Goal: Information Seeking & Learning: Learn about a topic

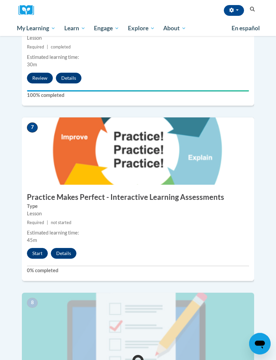
click at [40, 248] on button "Start" at bounding box center [37, 253] width 21 height 11
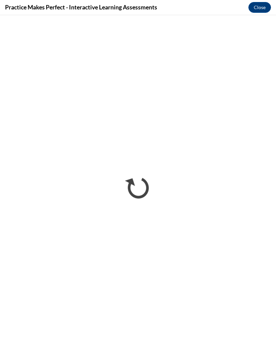
scroll to position [1456, 0]
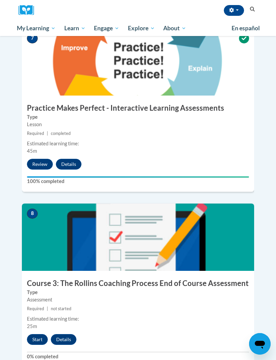
scroll to position [1231, 0]
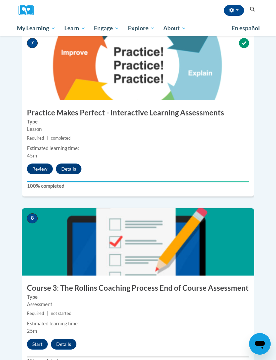
click at [38, 339] on button "Start" at bounding box center [37, 344] width 21 height 11
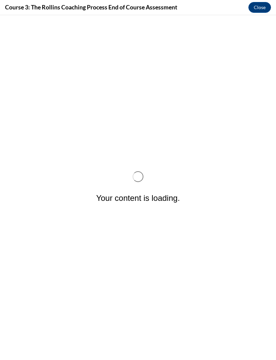
scroll to position [0, 0]
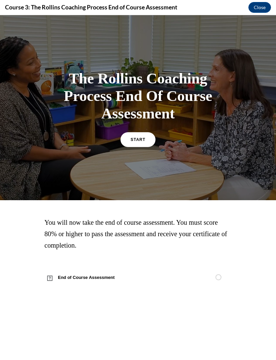
click at [141, 140] on span "START" at bounding box center [138, 139] width 15 height 5
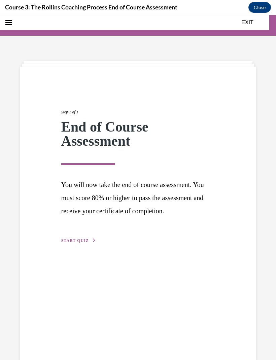
scroll to position [21, 0]
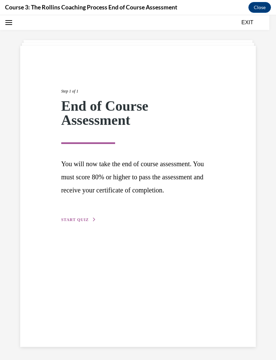
click at [73, 222] on span "START QUIZ" at bounding box center [75, 219] width 28 height 5
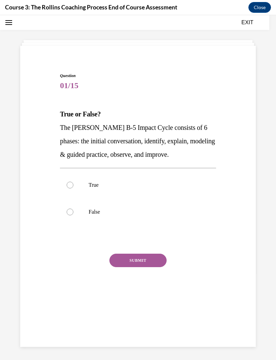
click at [72, 181] on label "True" at bounding box center [138, 185] width 156 height 27
click at [72, 182] on input "True" at bounding box center [70, 185] width 7 height 7
radio input "true"
click at [128, 259] on button "SUBMIT" at bounding box center [137, 260] width 57 height 13
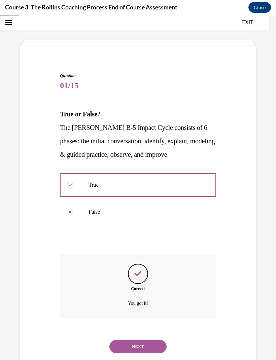
scroll to position [21, 0]
click at [145, 340] on button "NEXT" at bounding box center [137, 346] width 57 height 13
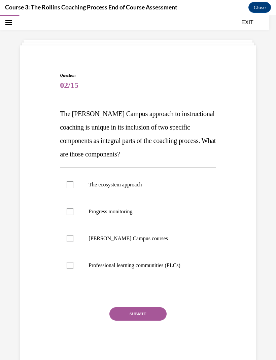
click at [71, 188] on label "The ecosystem approach" at bounding box center [138, 184] width 156 height 27
click at [71, 188] on input "The ecosystem approach" at bounding box center [70, 184] width 7 height 7
checkbox input "true"
click at [70, 214] on div at bounding box center [70, 211] width 7 height 7
click at [70, 214] on input "Progress monitoring" at bounding box center [70, 211] width 7 height 7
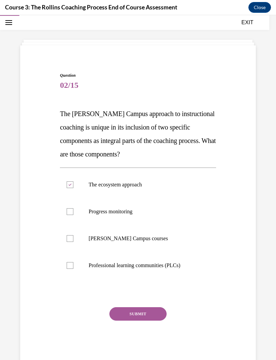
checkbox input "true"
click at [148, 314] on button "SUBMIT" at bounding box center [137, 313] width 57 height 13
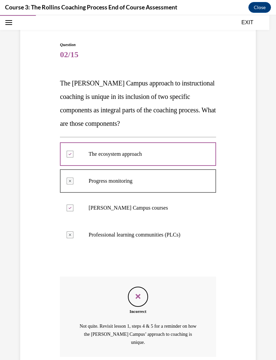
scroll to position [69, 0]
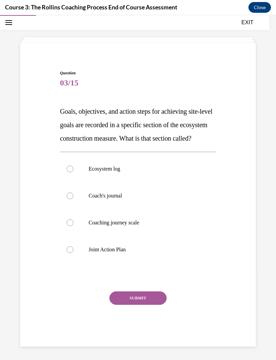
scroll to position [21, 0]
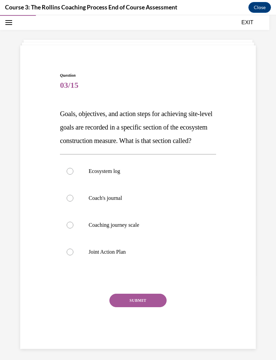
click at [76, 212] on label "Coach's journal" at bounding box center [138, 198] width 156 height 27
click at [73, 202] on input "Coach's journal" at bounding box center [70, 198] width 7 height 7
radio input "true"
click at [152, 307] on button "SUBMIT" at bounding box center [137, 300] width 57 height 13
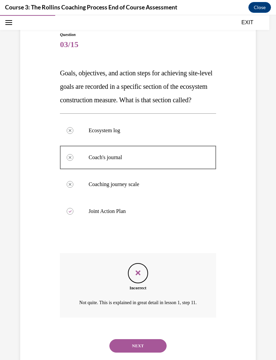
scroll to position [69, 0]
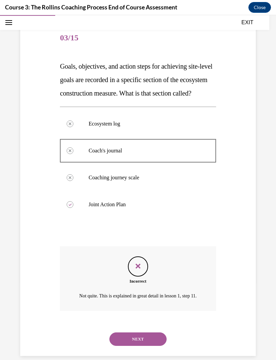
click at [147, 346] on button "NEXT" at bounding box center [137, 339] width 57 height 13
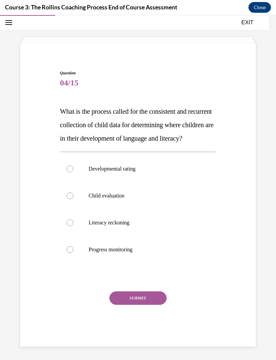
scroll to position [21, 0]
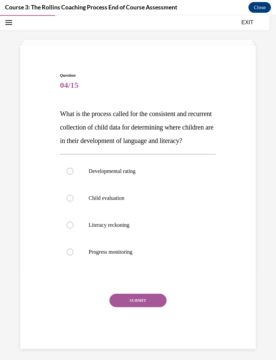
click at [66, 210] on label "Child evaluation" at bounding box center [138, 198] width 156 height 27
click at [67, 202] on input "Child evaluation" at bounding box center [70, 198] width 7 height 7
radio input "true"
click at [158, 307] on button "SUBMIT" at bounding box center [137, 300] width 57 height 13
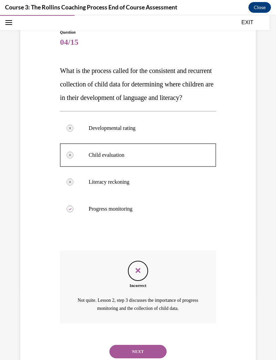
scroll to position [69, 0]
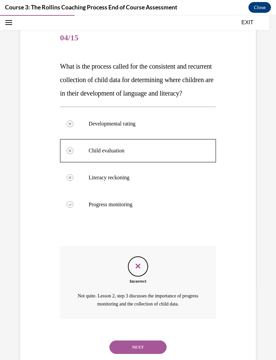
click at [154, 346] on button "NEXT" at bounding box center [137, 347] width 57 height 13
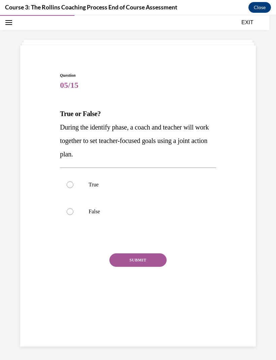
scroll to position [21, 0]
click at [69, 212] on div at bounding box center [70, 211] width 7 height 7
click at [69, 212] on input "False" at bounding box center [70, 211] width 7 height 7
radio input "true"
click at [138, 261] on button "SUBMIT" at bounding box center [137, 259] width 57 height 13
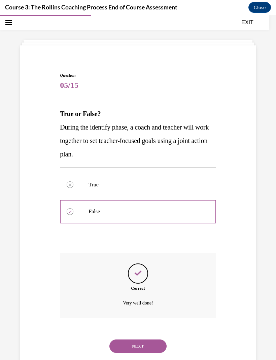
click at [149, 344] on button "NEXT" at bounding box center [137, 346] width 57 height 13
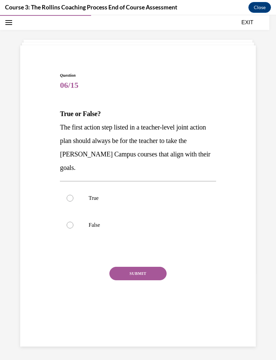
click at [72, 216] on label "False" at bounding box center [138, 225] width 156 height 27
click at [72, 222] on input "False" at bounding box center [70, 225] width 7 height 7
radio input "true"
click at [143, 267] on button "SUBMIT" at bounding box center [137, 273] width 57 height 13
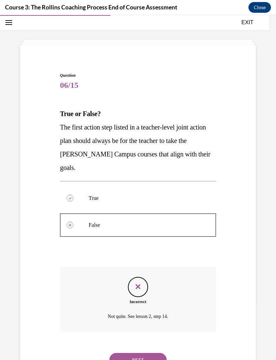
click at [148, 353] on button "NEXT" at bounding box center [137, 359] width 57 height 13
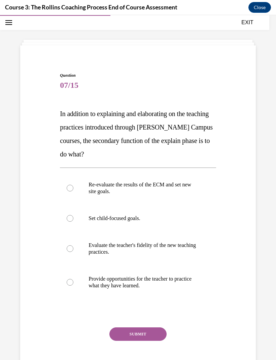
click at [69, 224] on label "Set child-focused goals." at bounding box center [138, 218] width 156 height 27
click at [69, 222] on input "Set child-focused goals." at bounding box center [70, 218] width 7 height 7
radio input "true"
click at [141, 336] on button "SUBMIT" at bounding box center [137, 334] width 57 height 13
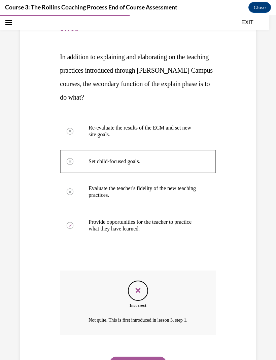
scroll to position [81, 0]
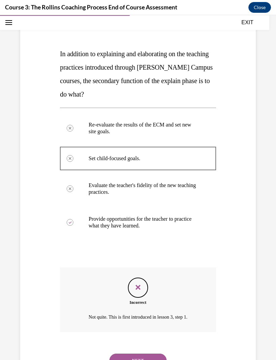
click at [149, 354] on button "NEXT" at bounding box center [137, 360] width 57 height 13
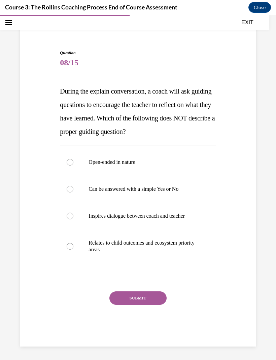
scroll to position [21, 0]
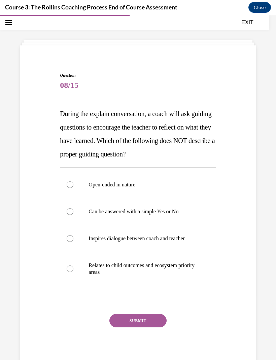
click at [72, 206] on label "Can be answered with a simple Yes or No" at bounding box center [138, 211] width 156 height 27
click at [72, 208] on input "Can be answered with a simple Yes or No" at bounding box center [70, 211] width 7 height 7
radio input "true"
click at [137, 323] on button "SUBMIT" at bounding box center [137, 320] width 57 height 13
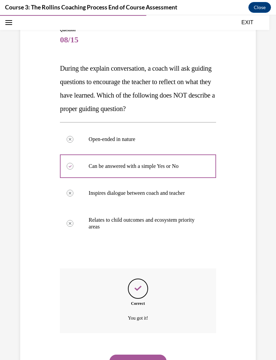
scroll to position [68, 0]
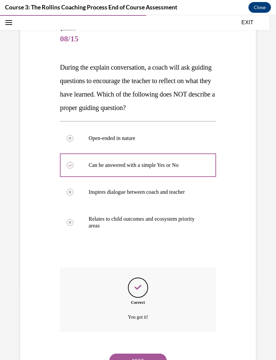
click at [146, 354] on button "NEXT" at bounding box center [137, 360] width 57 height 13
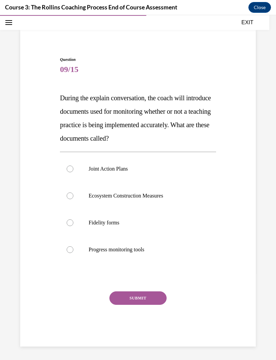
scroll to position [21, 0]
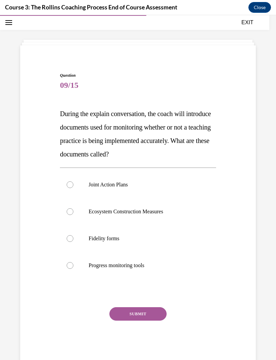
click at [70, 265] on div at bounding box center [70, 265] width 7 height 7
click at [70, 265] on input "Progress monitoring tools" at bounding box center [70, 265] width 7 height 7
radio input "true"
click at [142, 316] on button "SUBMIT" at bounding box center [137, 313] width 57 height 13
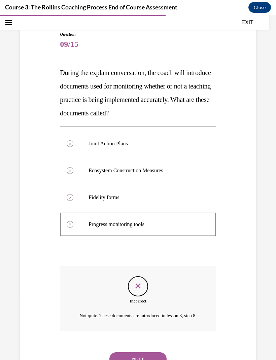
scroll to position [69, 0]
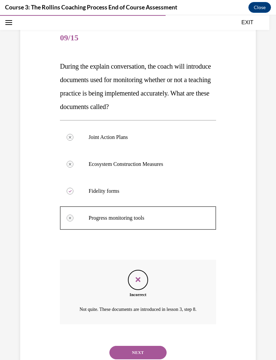
click at [141, 349] on button "NEXT" at bounding box center [137, 352] width 57 height 13
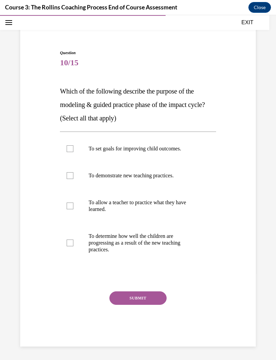
scroll to position [21, 0]
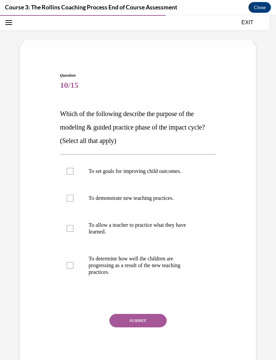
click at [70, 200] on div at bounding box center [70, 198] width 7 height 7
click at [70, 200] on input "To demonstrate new teaching practices." at bounding box center [70, 198] width 7 height 7
checkbox input "true"
click at [76, 230] on label "To allow a teacher to practice what they have learned." at bounding box center [138, 229] width 156 height 34
click at [73, 230] on input "To allow a teacher to practice what they have learned." at bounding box center [70, 228] width 7 height 7
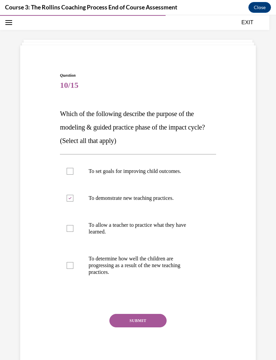
checkbox input "true"
click at [73, 260] on label "To determine how well the children are progressing as a result of the new teach…" at bounding box center [138, 265] width 156 height 40
click at [73, 262] on input "To determine how well the children are progressing as a result of the new teach…" at bounding box center [70, 265] width 7 height 7
checkbox input "true"
click at [143, 319] on button "SUBMIT" at bounding box center [137, 320] width 57 height 13
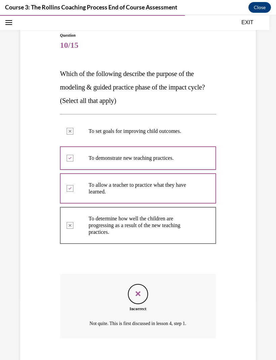
scroll to position [68, 0]
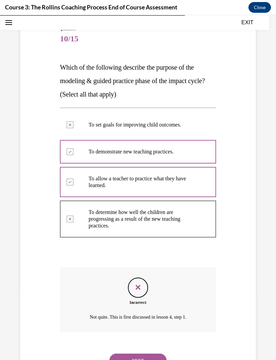
click at [156, 354] on button "NEXT" at bounding box center [137, 360] width 57 height 13
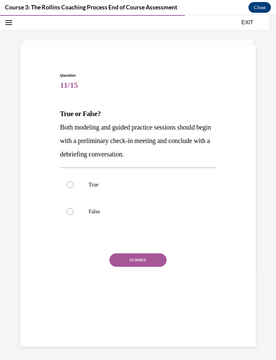
scroll to position [21, 0]
click at [72, 185] on div at bounding box center [70, 184] width 7 height 7
click at [72, 185] on input "True" at bounding box center [70, 184] width 7 height 7
radio input "true"
click at [131, 257] on button "SUBMIT" at bounding box center [137, 259] width 57 height 13
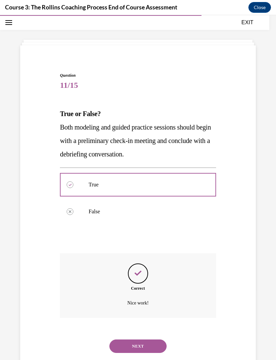
click at [144, 344] on button "NEXT" at bounding box center [137, 346] width 57 height 13
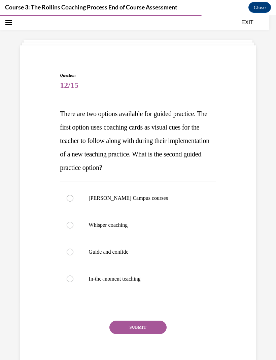
click at [70, 250] on div at bounding box center [70, 252] width 7 height 7
click at [70, 250] on input "Guide and confide" at bounding box center [70, 252] width 7 height 7
radio input "true"
click at [152, 332] on button "SUBMIT" at bounding box center [137, 327] width 57 height 13
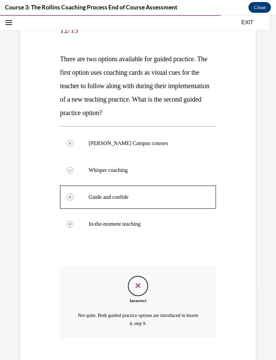
scroll to position [82, 0]
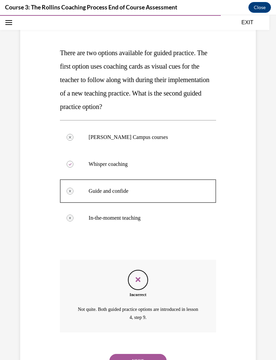
click at [149, 354] on button "NEXT" at bounding box center [137, 360] width 57 height 13
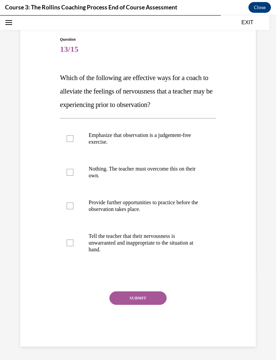
scroll to position [27, 0]
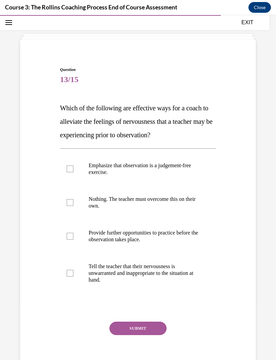
click at [74, 274] on label "Tell the teacher that their nervousness is unwarranted and inappropriate to the…" at bounding box center [138, 273] width 156 height 40
click at [73, 274] on input "Tell the teacher that their nervousness is unwarranted and inappropriate to the…" at bounding box center [70, 273] width 7 height 7
checkbox input "true"
click at [145, 327] on button "SUBMIT" at bounding box center [137, 328] width 57 height 13
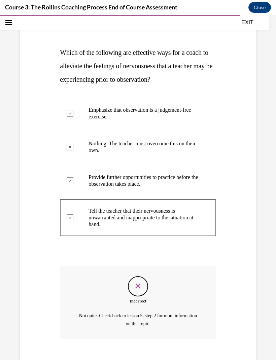
scroll to position [89, 0]
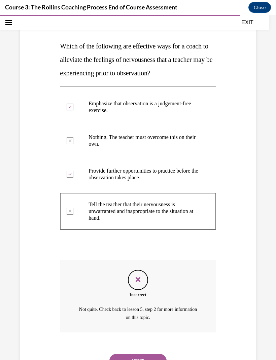
click at [154, 354] on button "NEXT" at bounding box center [137, 360] width 57 height 13
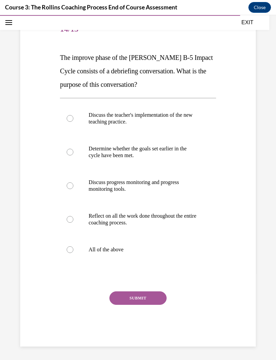
scroll to position [47, 0]
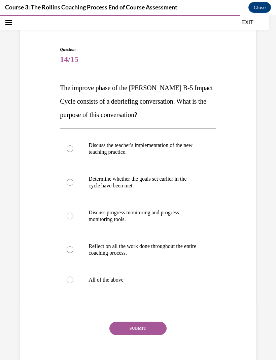
click at [75, 185] on label "Determine whether the goals set earlier in the cycle have been met." at bounding box center [138, 183] width 156 height 34
click at [73, 185] on input "Determine whether the goals set earlier in the cycle have been met." at bounding box center [70, 182] width 7 height 7
radio input "true"
click at [78, 284] on label "All of the above" at bounding box center [138, 280] width 156 height 27
click at [73, 283] on input "All of the above" at bounding box center [70, 280] width 7 height 7
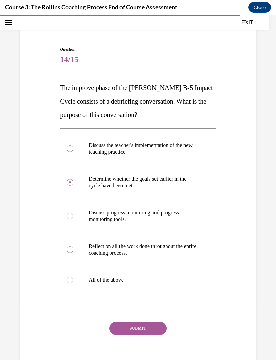
radio input "true"
click at [147, 330] on button "SUBMIT" at bounding box center [137, 328] width 57 height 13
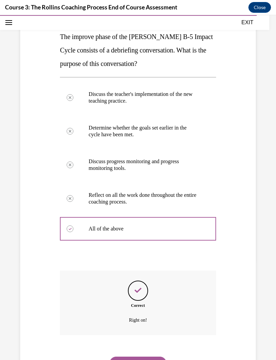
scroll to position [101, 0]
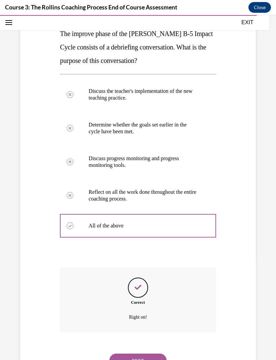
click at [156, 355] on button "NEXT" at bounding box center [137, 360] width 57 height 13
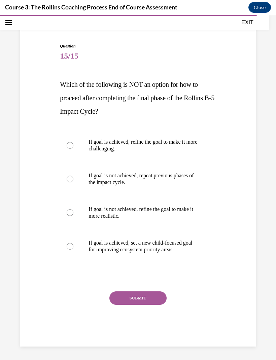
scroll to position [21, 0]
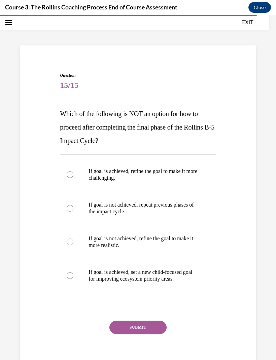
click at [79, 244] on label "If goal is not achieved, refine the goal to make it more realistic." at bounding box center [138, 242] width 156 height 34
click at [73, 244] on input "If goal is not achieved, refine the goal to make it more realistic." at bounding box center [70, 242] width 7 height 7
radio input "true"
click at [145, 324] on button "SUBMIT" at bounding box center [137, 327] width 57 height 13
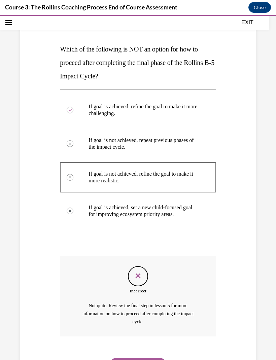
scroll to position [90, 0]
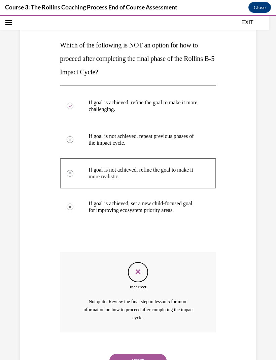
click at [150, 354] on button "NEXT" at bounding box center [137, 360] width 57 height 13
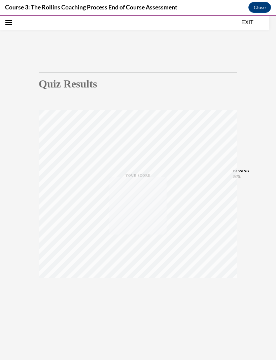
scroll to position [21, 0]
click at [136, 294] on div "TAKE AGAIN" at bounding box center [138, 294] width 24 height 16
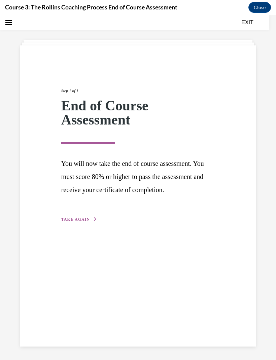
click at [86, 222] on span "TAKE AGAIN" at bounding box center [75, 219] width 29 height 5
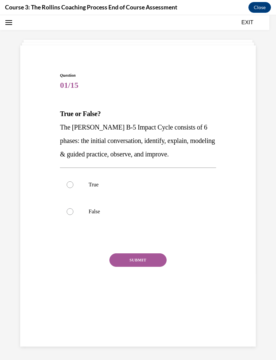
click at [76, 176] on label "True" at bounding box center [138, 184] width 156 height 27
click at [73, 181] on input "True" at bounding box center [70, 184] width 7 height 7
radio input "true"
click at [147, 260] on button "SUBMIT" at bounding box center [137, 259] width 57 height 13
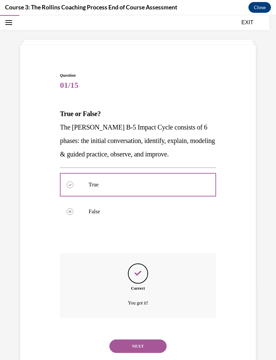
click at [149, 343] on button "NEXT" at bounding box center [137, 346] width 57 height 13
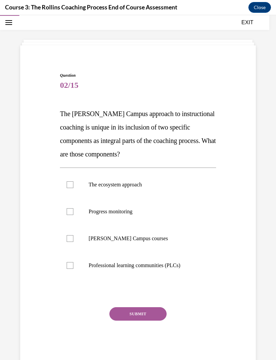
click at [71, 184] on div at bounding box center [70, 184] width 7 height 7
click at [71, 184] on input "The ecosystem approach" at bounding box center [70, 184] width 7 height 7
checkbox input "true"
click at [70, 238] on div at bounding box center [70, 238] width 7 height 7
click at [70, 238] on input "Cox Campus courses" at bounding box center [70, 238] width 7 height 7
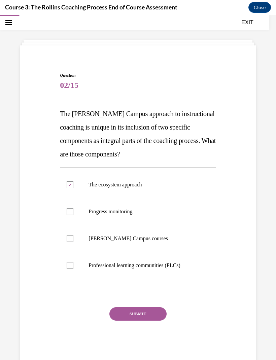
checkbox input "true"
click at [145, 311] on button "SUBMIT" at bounding box center [137, 313] width 57 height 13
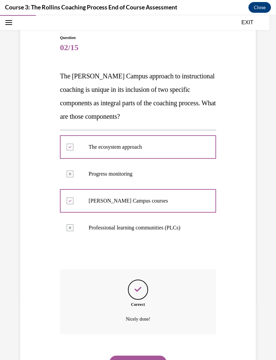
scroll to position [61, 0]
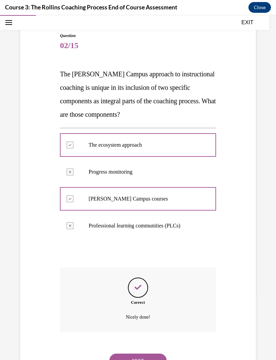
click at [148, 354] on button "NEXT" at bounding box center [137, 360] width 57 height 13
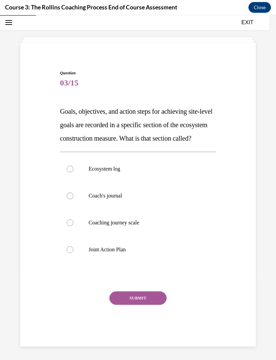
scroll to position [21, 0]
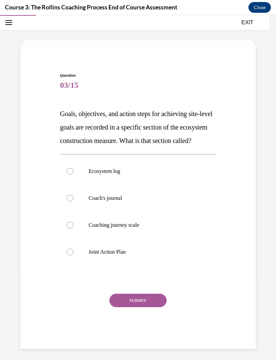
click at [72, 256] on div at bounding box center [70, 252] width 7 height 7
click at [72, 256] on input "Joint Action Plan" at bounding box center [70, 252] width 7 height 7
radio input "true"
click at [139, 307] on button "SUBMIT" at bounding box center [137, 300] width 57 height 13
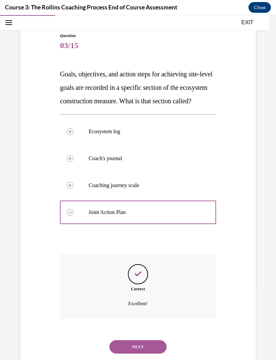
click at [144, 354] on button "NEXT" at bounding box center [137, 346] width 57 height 13
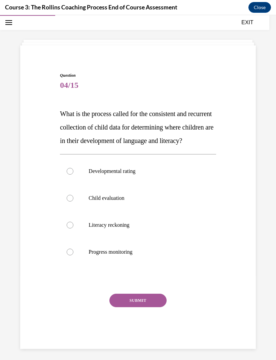
click at [68, 266] on label "Progress monitoring" at bounding box center [138, 252] width 156 height 27
click at [68, 256] on input "Progress monitoring" at bounding box center [70, 252] width 7 height 7
radio input "true"
click at [149, 307] on button "SUBMIT" at bounding box center [137, 300] width 57 height 13
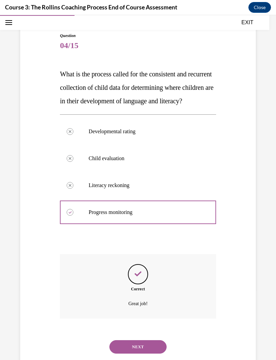
click at [159, 354] on button "NEXT" at bounding box center [137, 346] width 57 height 13
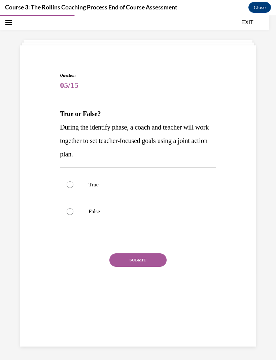
click at [73, 187] on label "True" at bounding box center [138, 184] width 156 height 27
click at [73, 187] on input "True" at bounding box center [70, 184] width 7 height 7
radio input "true"
click at [139, 252] on div "Question 05/15 True or False? During the identify phase, a coach and teacher wi…" at bounding box center [138, 190] width 156 height 236
click at [156, 259] on button "SUBMIT" at bounding box center [137, 259] width 57 height 13
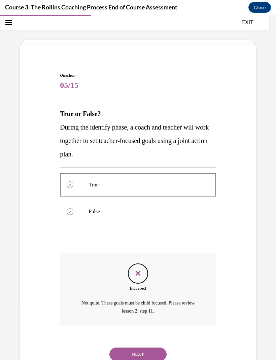
click at [145, 348] on button "NEXT" at bounding box center [137, 354] width 57 height 13
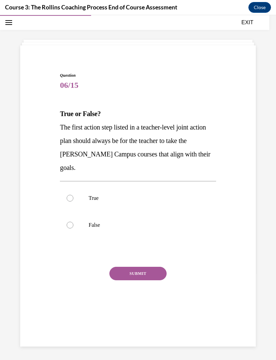
click at [72, 195] on div at bounding box center [70, 198] width 7 height 7
click at [72, 195] on input "True" at bounding box center [70, 198] width 7 height 7
radio input "true"
click at [141, 267] on button "SUBMIT" at bounding box center [137, 273] width 57 height 13
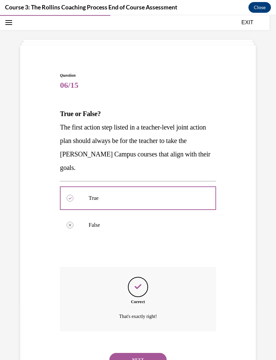
click at [153, 353] on button "NEXT" at bounding box center [137, 359] width 57 height 13
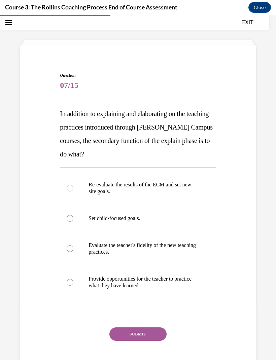
click at [72, 289] on label "Provide opportunities for the teacher to practice what they have learned." at bounding box center [138, 283] width 156 height 34
click at [72, 286] on input "Provide opportunities for the teacher to practice what they have learned." at bounding box center [70, 282] width 7 height 7
radio input "true"
click at [150, 337] on button "SUBMIT" at bounding box center [137, 334] width 57 height 13
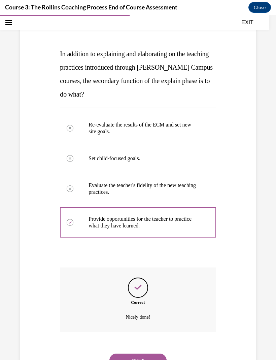
click at [154, 354] on button "NEXT" at bounding box center [137, 360] width 57 height 13
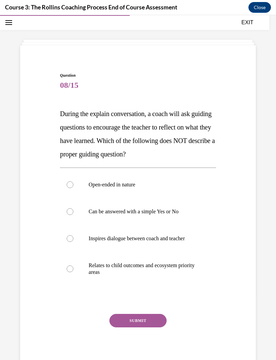
click at [69, 242] on div at bounding box center [70, 238] width 7 height 7
click at [69, 242] on input "Inspires dialogue between coach and teacher" at bounding box center [70, 238] width 7 height 7
radio input "true"
click at [72, 241] on div at bounding box center [70, 238] width 7 height 7
click at [72, 241] on input "Inspires dialogue between coach and teacher" at bounding box center [70, 238] width 7 height 7
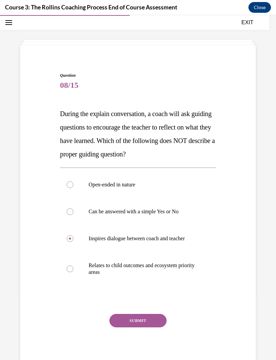
click at [67, 216] on label "Can be answered with a simple Yes or No" at bounding box center [138, 211] width 156 height 27
click at [67, 215] on input "Can be answered with a simple Yes or No" at bounding box center [70, 211] width 7 height 7
radio input "true"
click at [140, 321] on button "SUBMIT" at bounding box center [137, 320] width 57 height 13
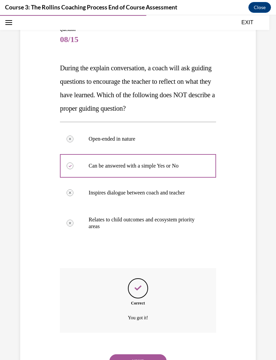
scroll to position [68, 0]
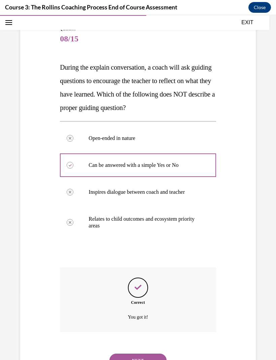
click at [140, 354] on button "NEXT" at bounding box center [137, 360] width 57 height 13
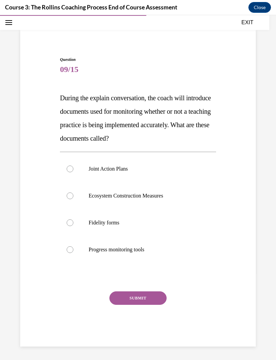
scroll to position [21, 0]
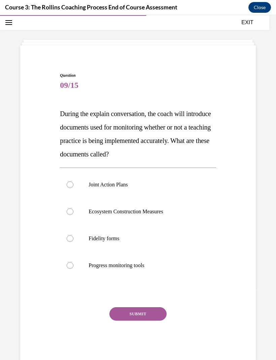
click at [65, 242] on label "Fidelity forms" at bounding box center [138, 238] width 156 height 27
click at [67, 242] on input "Fidelity forms" at bounding box center [70, 238] width 7 height 7
radio input "true"
click at [134, 311] on button "SUBMIT" at bounding box center [137, 313] width 57 height 13
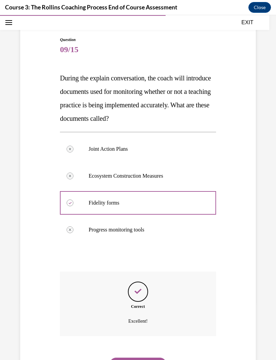
scroll to position [61, 0]
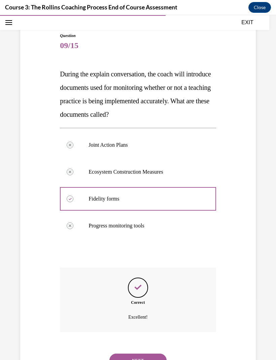
click at [151, 354] on button "NEXT" at bounding box center [137, 360] width 57 height 13
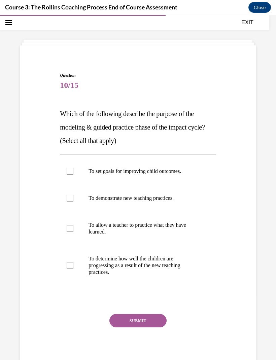
scroll to position [21, 0]
click at [65, 224] on label "To allow a teacher to practice what they have learned." at bounding box center [138, 229] width 156 height 34
click at [67, 226] on input "To allow a teacher to practice what they have learned." at bounding box center [70, 229] width 7 height 7
checkbox input "true"
click at [69, 205] on label "To demonstrate new teaching practices." at bounding box center [138, 198] width 156 height 27
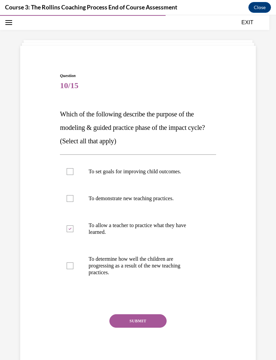
click at [69, 202] on input "To demonstrate new teaching practices." at bounding box center [70, 198] width 7 height 7
checkbox input "true"
click at [143, 316] on button "SUBMIT" at bounding box center [137, 320] width 57 height 13
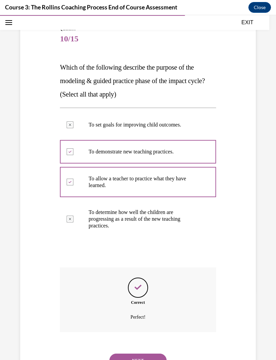
click at [148, 357] on button "NEXT" at bounding box center [137, 360] width 57 height 13
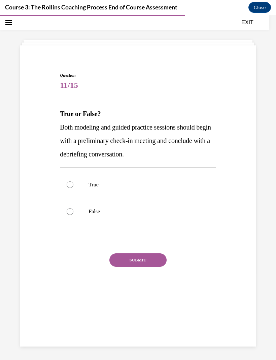
scroll to position [21, 0]
click at [71, 190] on label "True" at bounding box center [138, 184] width 156 height 27
click at [71, 188] on input "True" at bounding box center [70, 184] width 7 height 7
radio input "true"
click at [144, 255] on button "SUBMIT" at bounding box center [137, 259] width 57 height 13
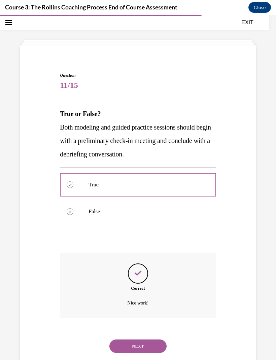
click at [139, 340] on button "NEXT" at bounding box center [137, 346] width 57 height 13
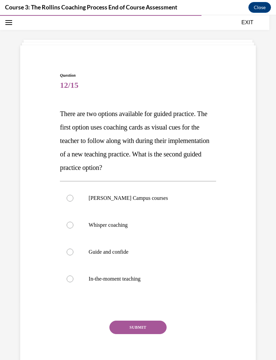
click at [72, 229] on label "Whisper coaching" at bounding box center [138, 225] width 156 height 27
click at [72, 229] on input "Whisper coaching" at bounding box center [70, 225] width 7 height 7
radio input "true"
click at [140, 330] on button "SUBMIT" at bounding box center [137, 327] width 57 height 13
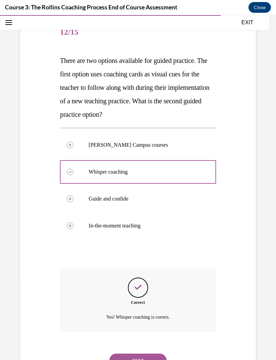
click at [141, 355] on button "NEXT" at bounding box center [137, 360] width 57 height 13
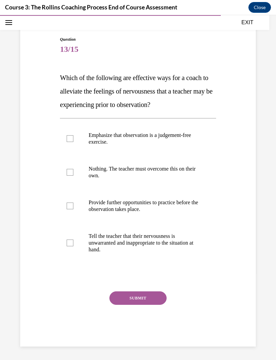
scroll to position [27, 0]
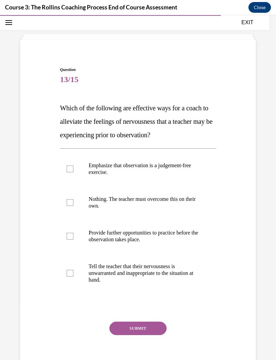
click at [74, 170] on label "Emphasize that observation is a judgement-free exercise." at bounding box center [138, 169] width 156 height 34
click at [73, 170] on input "Emphasize that observation is a judgement-free exercise." at bounding box center [70, 169] width 7 height 7
checkbox input "true"
click at [69, 235] on div at bounding box center [70, 236] width 7 height 7
click at [69, 235] on input "Provide further opportunities to practice before the observation takes place." at bounding box center [70, 236] width 7 height 7
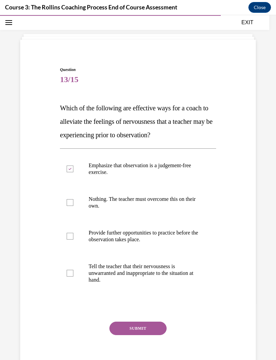
checkbox input "true"
click at [136, 326] on button "SUBMIT" at bounding box center [137, 328] width 57 height 13
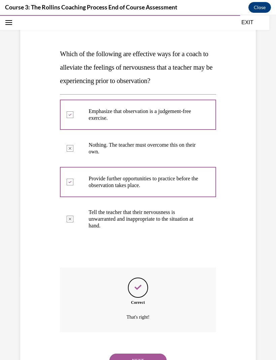
click at [143, 355] on button "NEXT" at bounding box center [137, 360] width 57 height 13
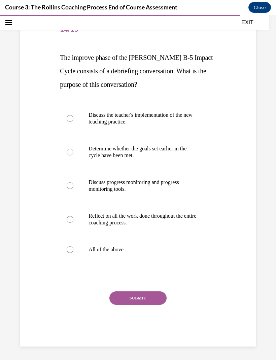
scroll to position [47, 0]
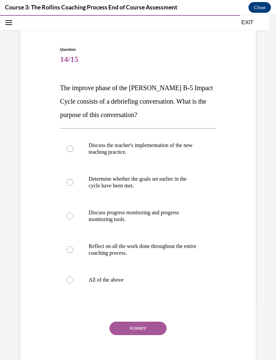
click at [74, 277] on label "All of the above" at bounding box center [138, 280] width 156 height 27
click at [73, 277] on input "All of the above" at bounding box center [70, 280] width 7 height 7
radio input "true"
click at [145, 330] on button "SUBMIT" at bounding box center [137, 328] width 57 height 13
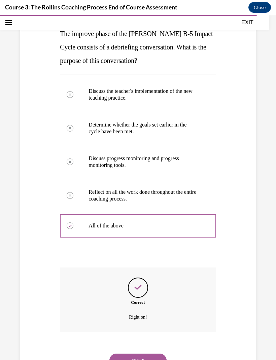
click at [153, 354] on button "NEXT" at bounding box center [137, 360] width 57 height 13
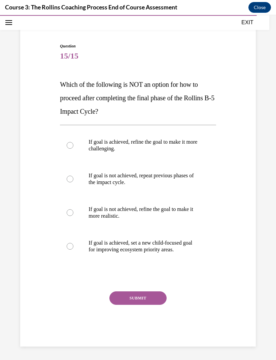
scroll to position [21, 0]
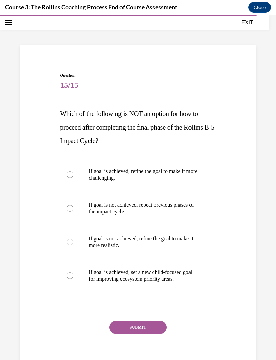
click at [67, 178] on label "If goal is achieved, refine the goal to make it more challenging." at bounding box center [138, 175] width 156 height 34
click at [67, 178] on input "If goal is achieved, refine the goal to make it more challenging." at bounding box center [70, 174] width 7 height 7
radio input "true"
click at [143, 332] on button "SUBMIT" at bounding box center [137, 327] width 57 height 13
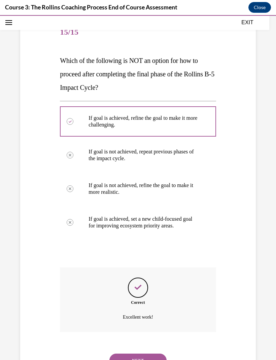
click at [148, 355] on button "NEXT" at bounding box center [137, 360] width 57 height 13
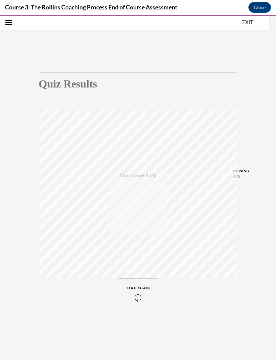
click at [247, 22] on button "EXIT" at bounding box center [247, 23] width 40 height 8
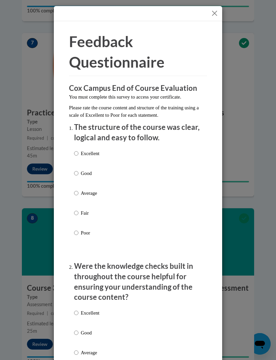
scroll to position [0, 0]
click at [219, 10] on div at bounding box center [138, 13] width 168 height 15
click at [216, 10] on button "Close" at bounding box center [214, 13] width 8 height 8
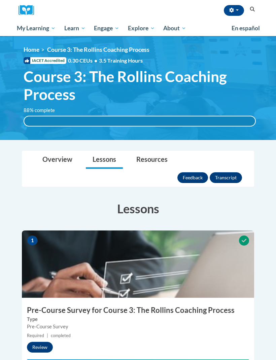
click at [0, 0] on span "My Course Progress" at bounding box center [0, 0] width 0 height 0
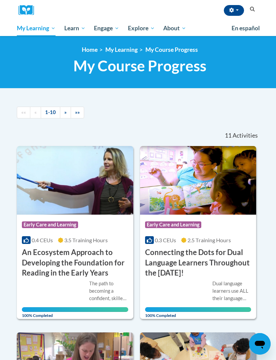
click at [26, 68] on h1 "My Course Progress New Page_My Course Progress" at bounding box center [140, 66] width 242 height 18
click at [63, 113] on link "»" at bounding box center [65, 113] width 11 height 12
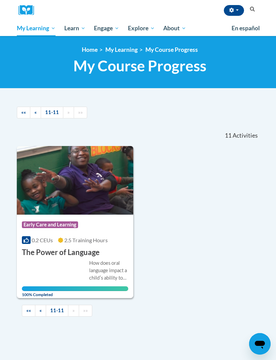
click at [0, 0] on span "Early Care and Learning" at bounding box center [0, 0] width 0 height 0
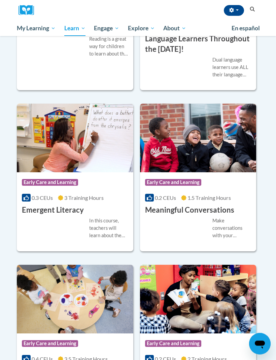
scroll to position [668, 0]
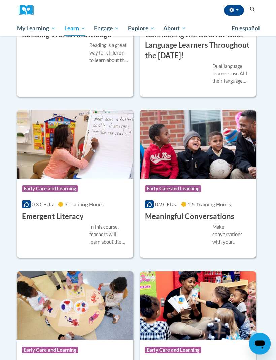
click at [84, 198] on div "Course Category: Early Care and Learning" at bounding box center [75, 189] width 106 height 15
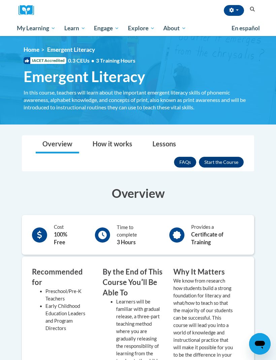
click at [223, 162] on button "Enroll" at bounding box center [221, 162] width 45 height 11
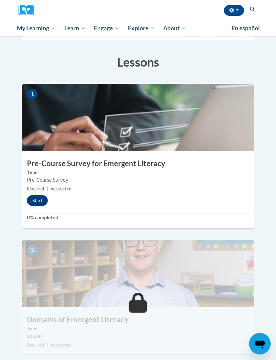
scroll to position [129, 0]
click at [38, 195] on button "Start" at bounding box center [37, 200] width 21 height 11
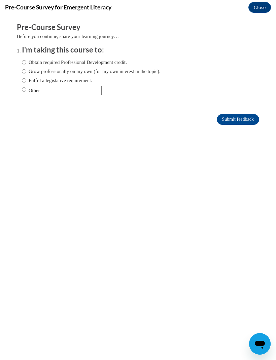
scroll to position [0, 0]
click at [22, 64] on input "Obtain required Professional Development credit." at bounding box center [24, 62] width 4 height 7
radio input "true"
click at [237, 121] on input "Submit feedback" at bounding box center [238, 119] width 42 height 11
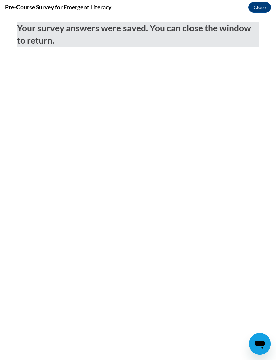
click at [260, 3] on button "Close" at bounding box center [259, 7] width 23 height 11
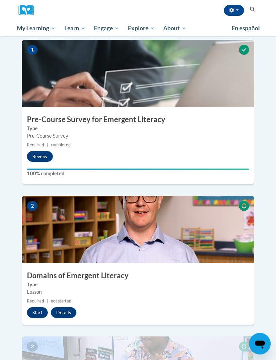
click at [41, 308] on button "Start" at bounding box center [37, 313] width 21 height 11
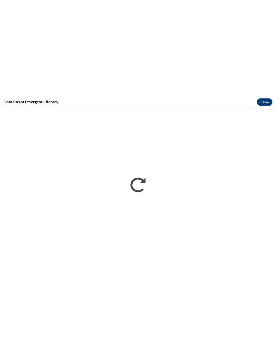
scroll to position [173, 0]
